Goal: Register for event/course

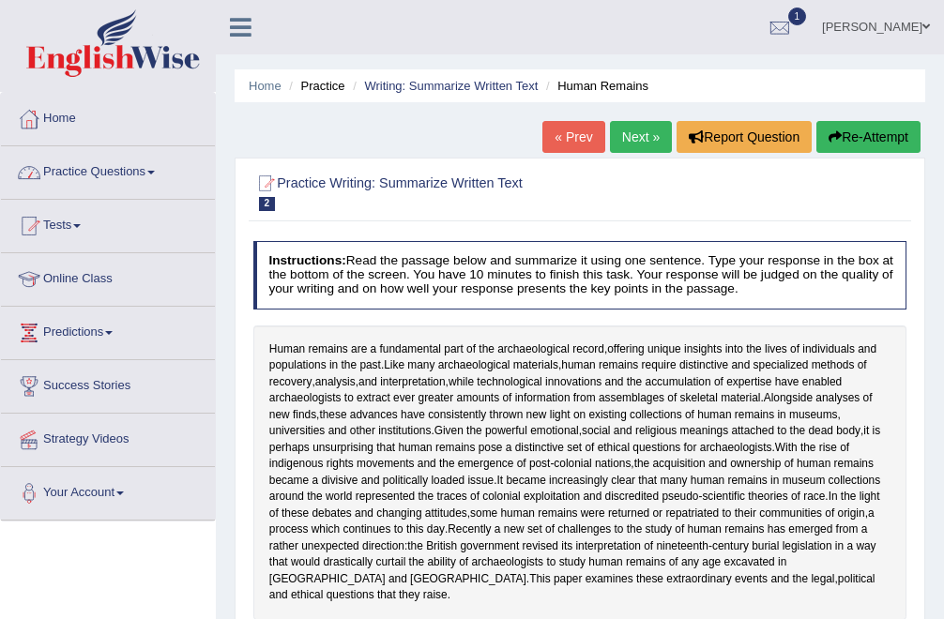
click at [65, 225] on link "Tests" at bounding box center [108, 223] width 214 height 47
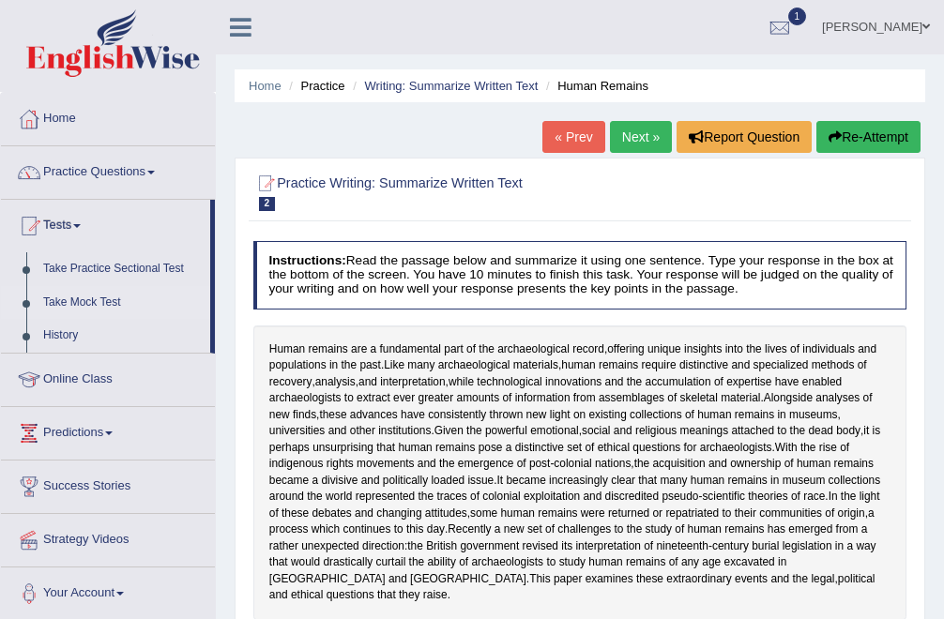
click at [92, 297] on link "Take Mock Test" at bounding box center [122, 303] width 175 height 34
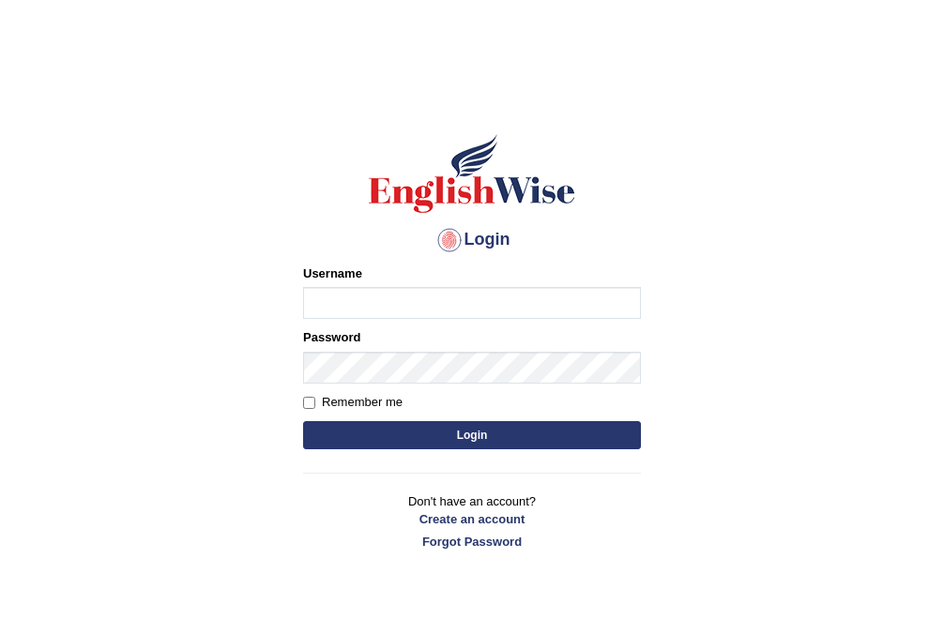
type input "Bhekimpilo"
click at [452, 442] on button "Login" at bounding box center [472, 435] width 338 height 28
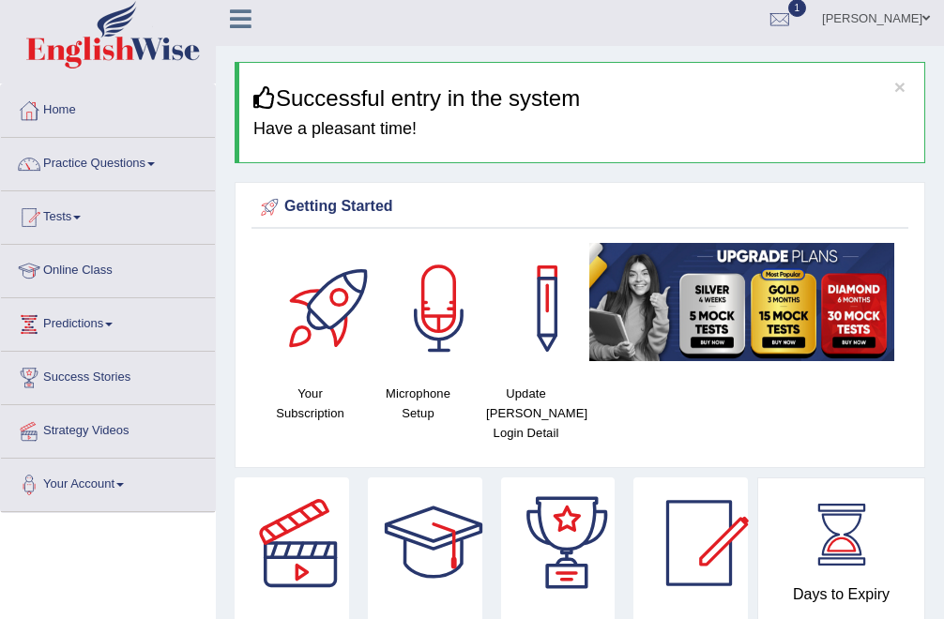
scroll to position [3, 0]
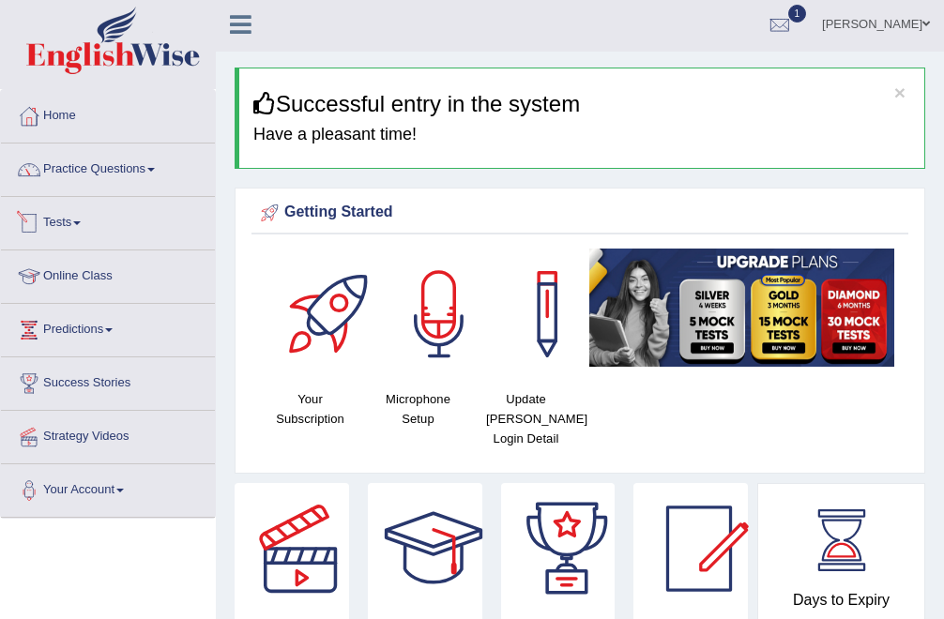
click at [62, 220] on link "Tests" at bounding box center [108, 220] width 214 height 47
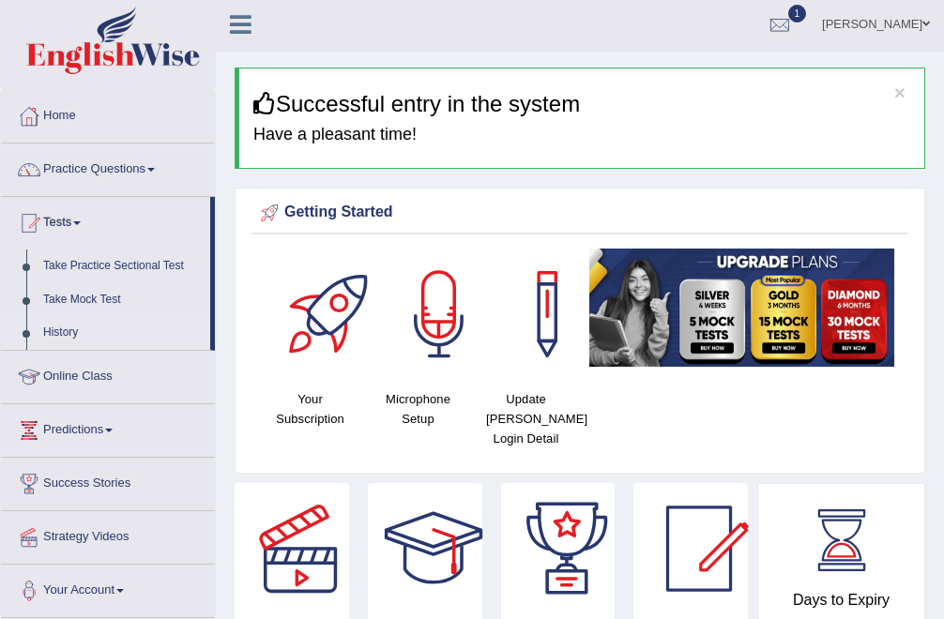
click at [65, 328] on link "History" at bounding box center [122, 333] width 175 height 34
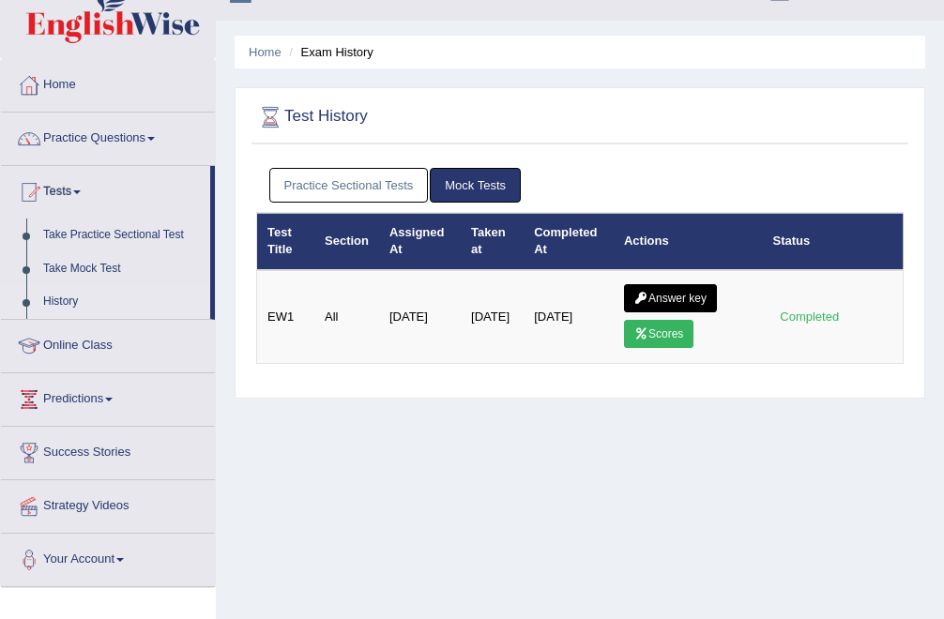
scroll to position [38, 0]
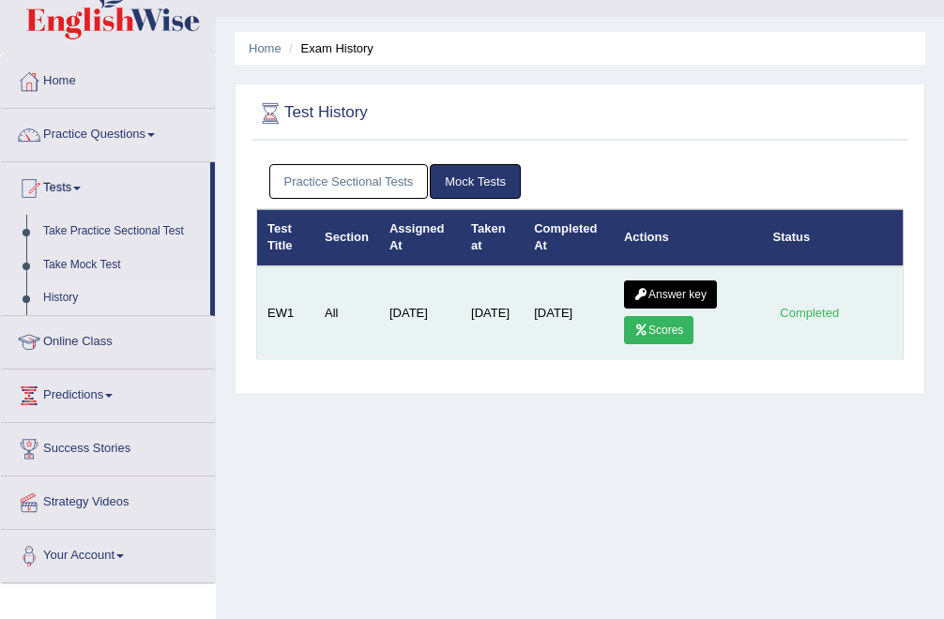
click at [663, 332] on link "Scores" at bounding box center [658, 330] width 69 height 28
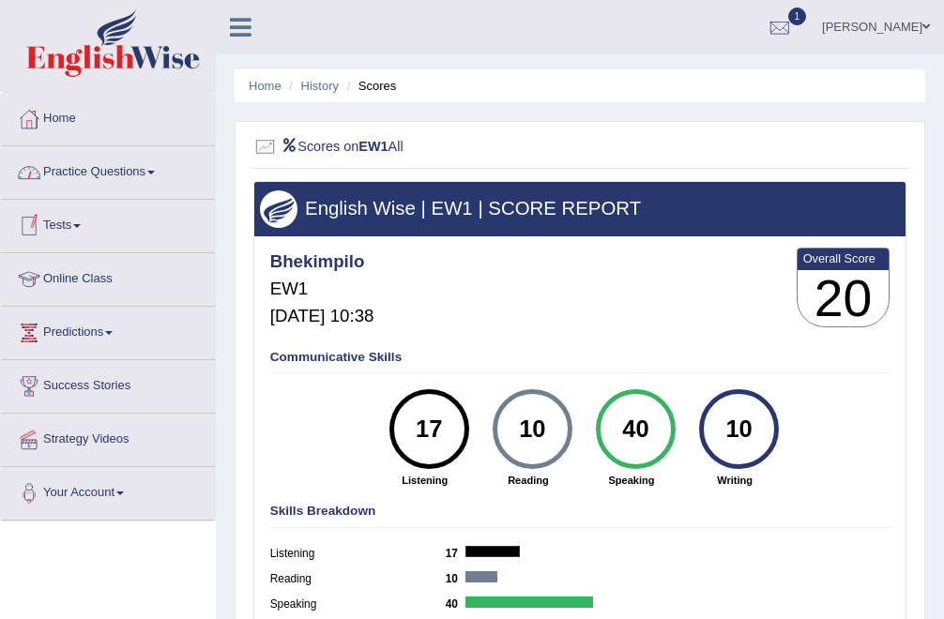
click at [81, 224] on span at bounding box center [77, 226] width 8 height 4
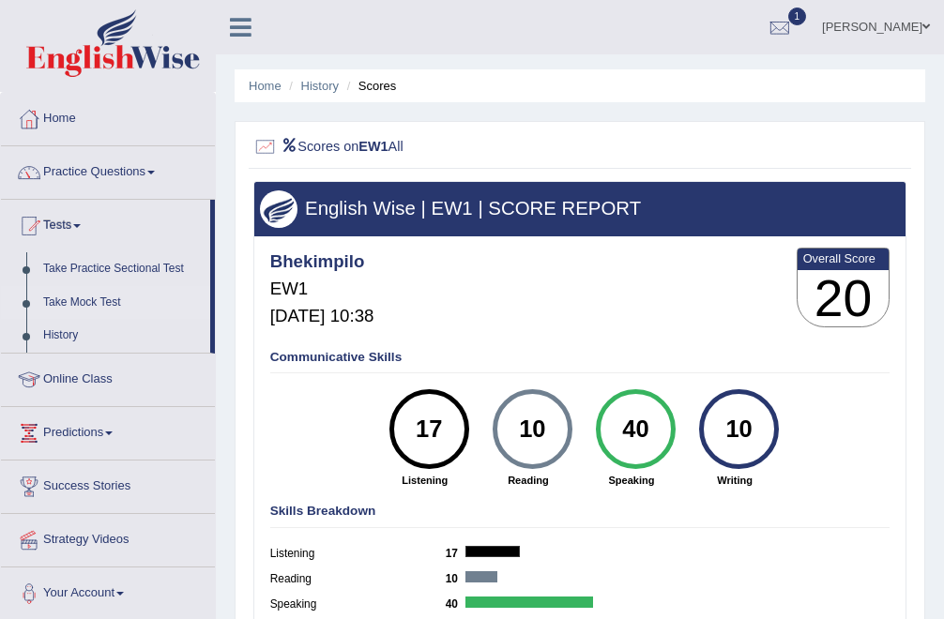
click at [85, 306] on link "Take Mock Test" at bounding box center [122, 303] width 175 height 34
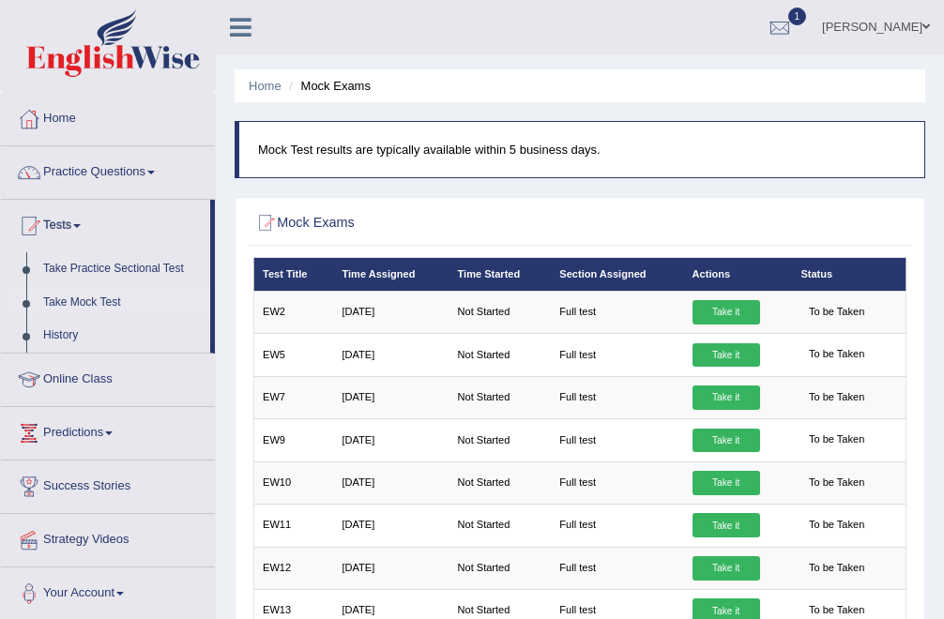
click at [722, 352] on link "Take it" at bounding box center [726, 355] width 68 height 24
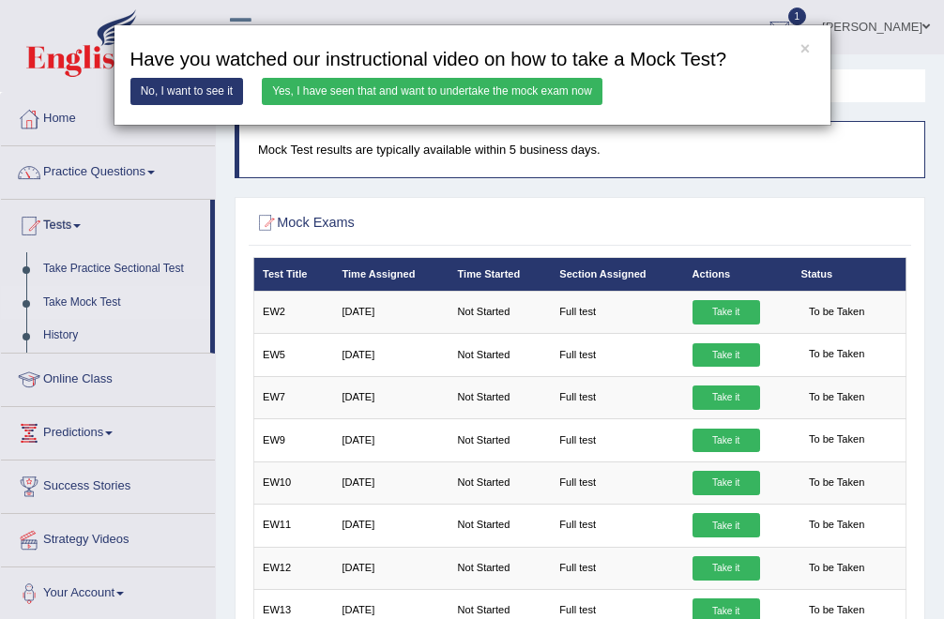
click at [498, 92] on link "Yes, I have seen that and want to undertake the mock exam now" at bounding box center [432, 91] width 341 height 27
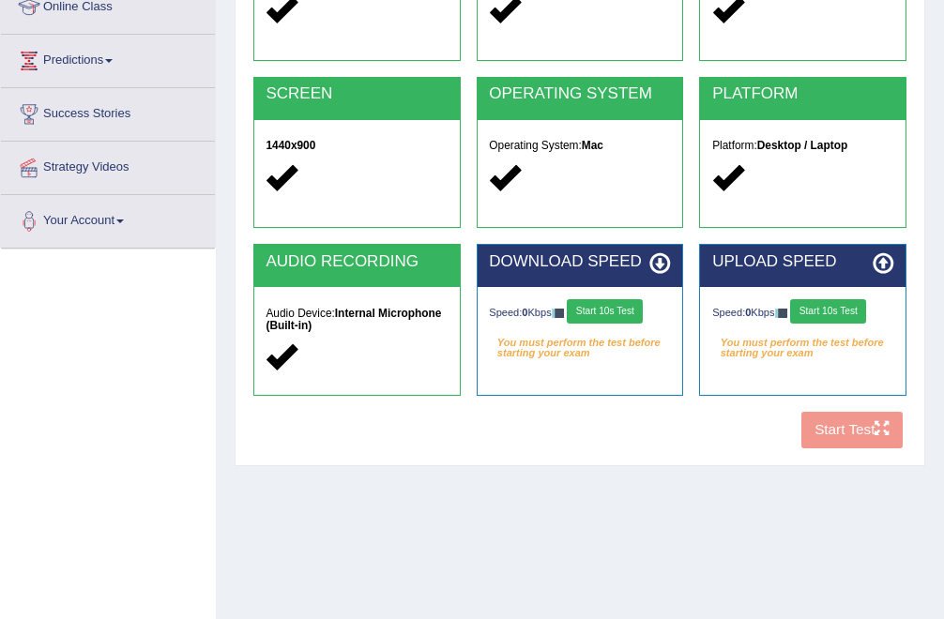
click at [629, 310] on button "Start 10s Test" at bounding box center [605, 311] width 76 height 24
click at [849, 313] on button "Start 10s Test" at bounding box center [828, 311] width 76 height 24
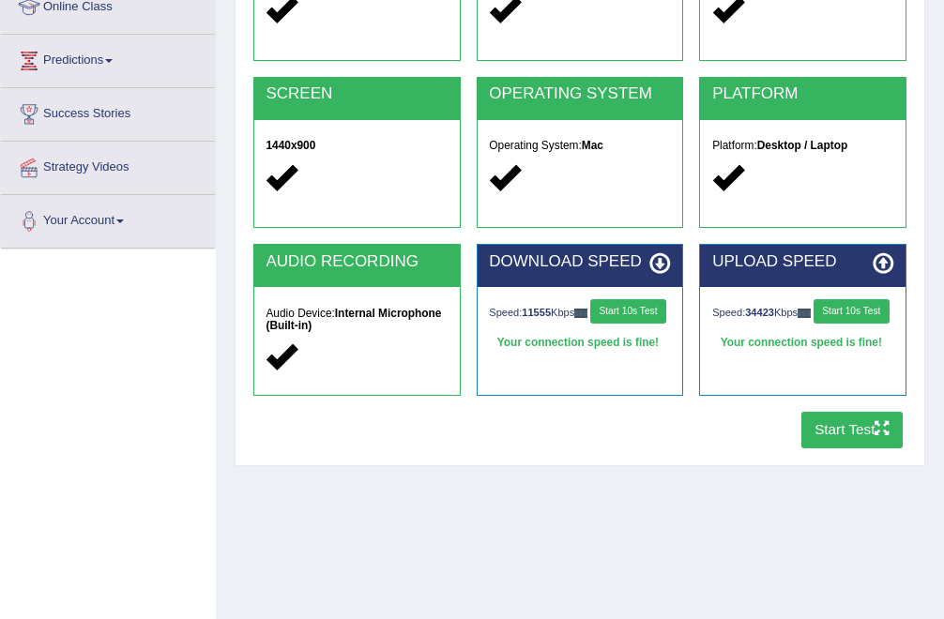
click at [851, 435] on button "Start Test" at bounding box center [852, 430] width 102 height 37
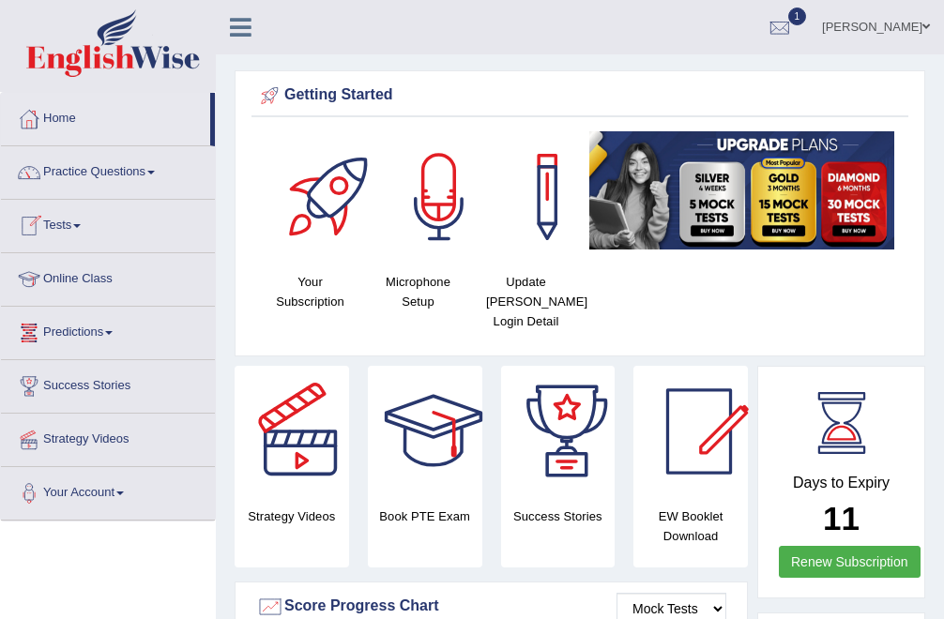
click at [66, 225] on link "Tests" at bounding box center [108, 223] width 214 height 47
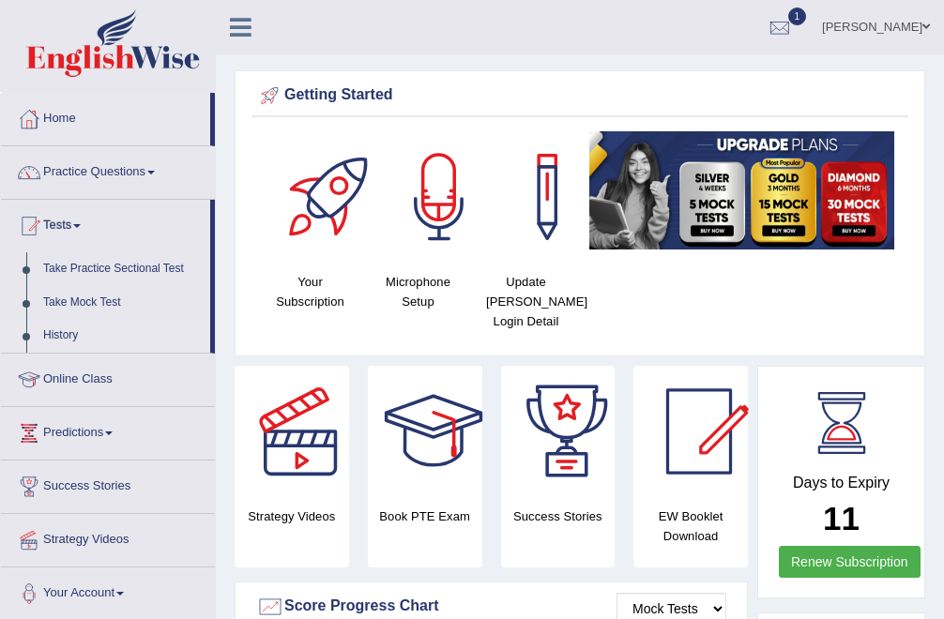
click at [82, 331] on link "History" at bounding box center [122, 336] width 175 height 34
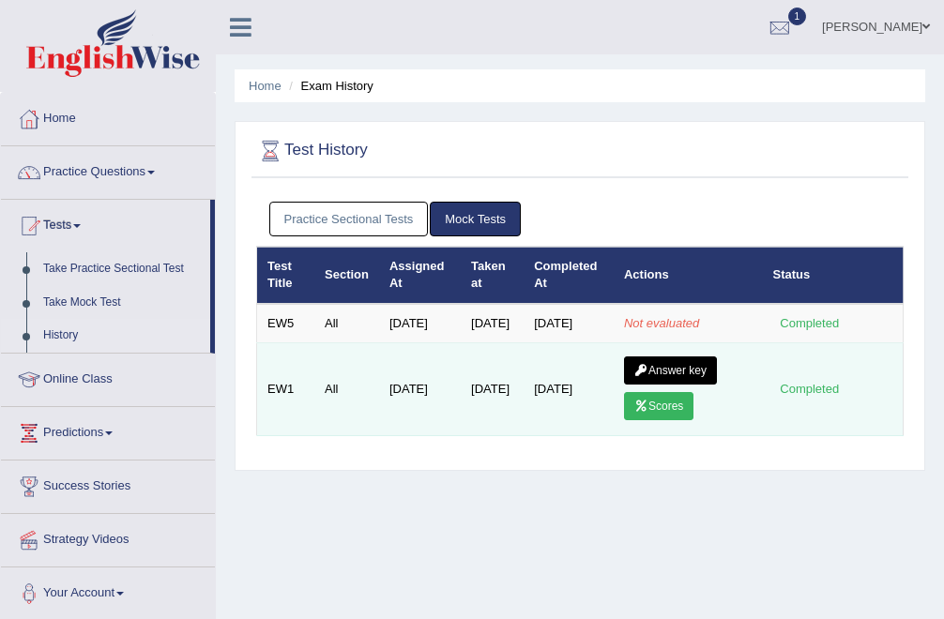
click at [686, 385] on link "Answer key" at bounding box center [670, 371] width 93 height 28
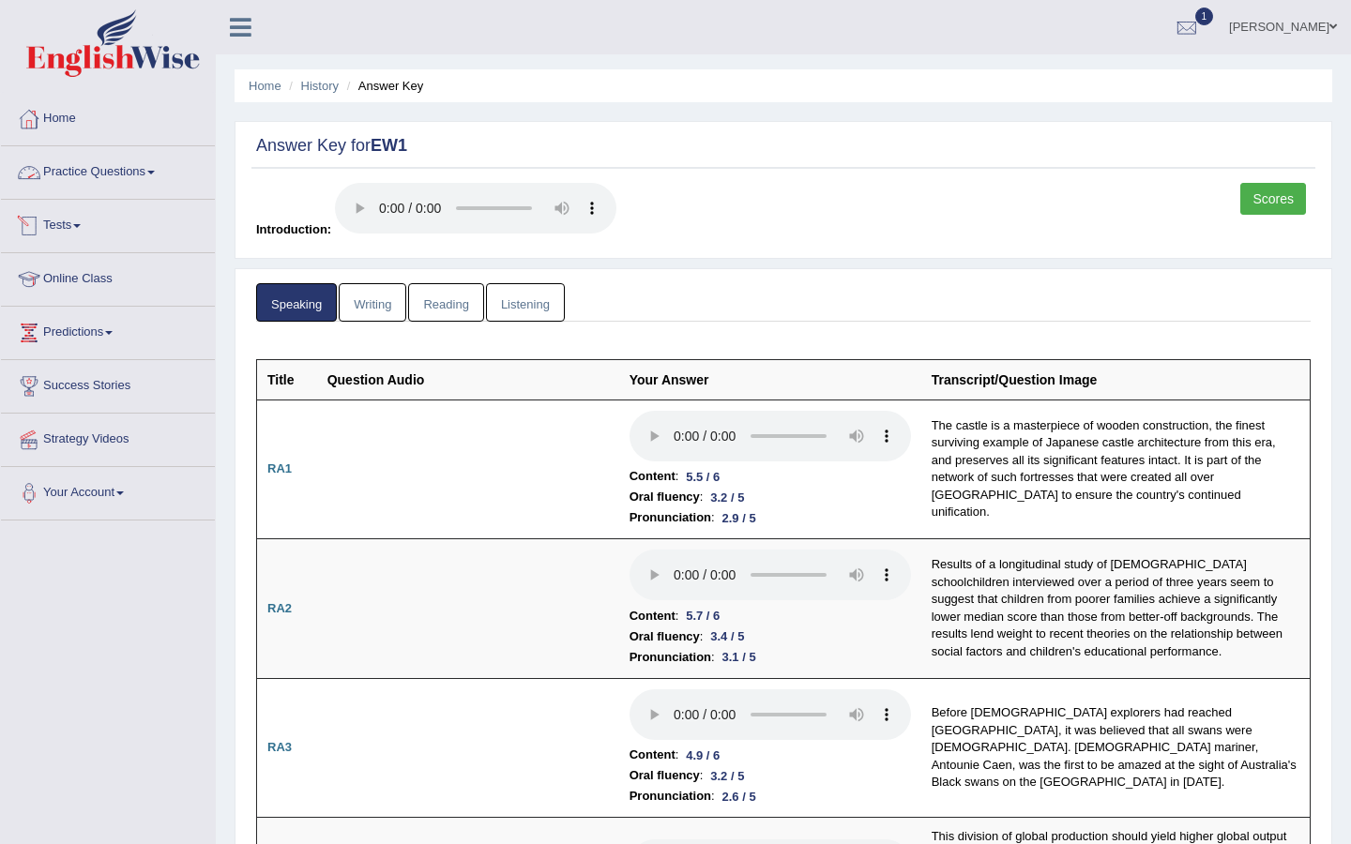
click at [66, 225] on link "Tests" at bounding box center [108, 223] width 214 height 47
